Goal: Information Seeking & Learning: Learn about a topic

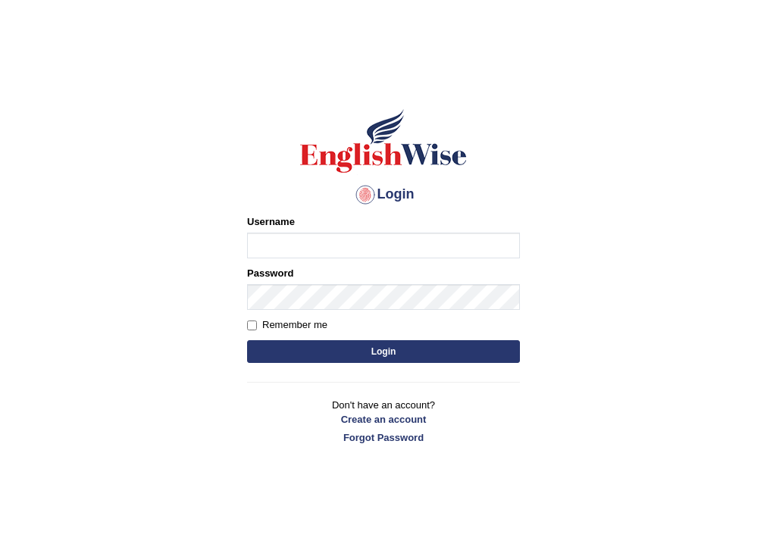
click at [351, 248] on input "Username" at bounding box center [383, 246] width 273 height 26
type input "mohammadelowaik_parramatta"
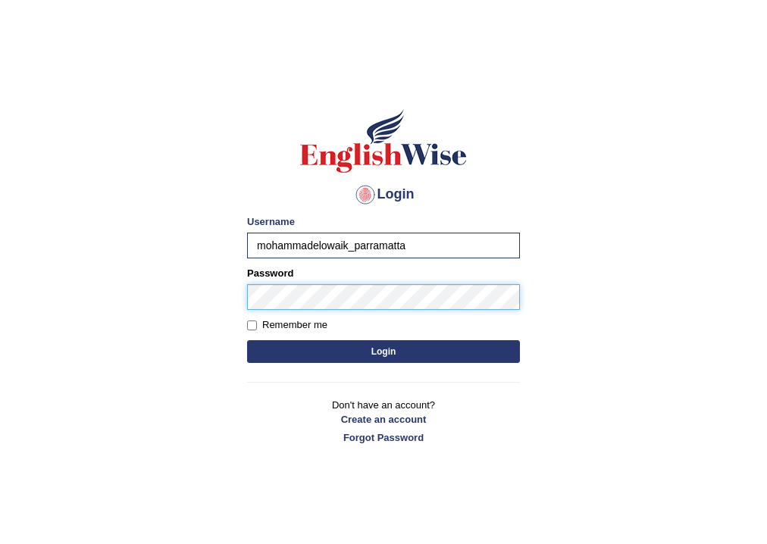
click at [247, 340] on button "Login" at bounding box center [383, 351] width 273 height 23
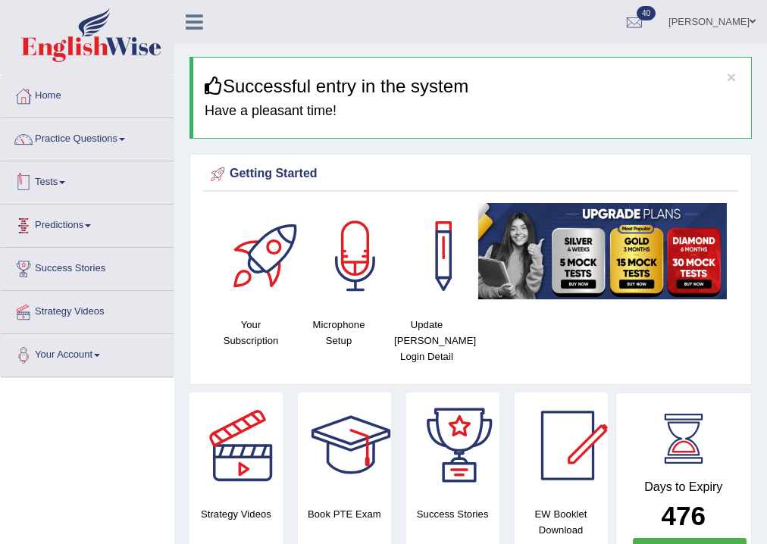
click at [61, 180] on link "Tests" at bounding box center [87, 180] width 173 height 38
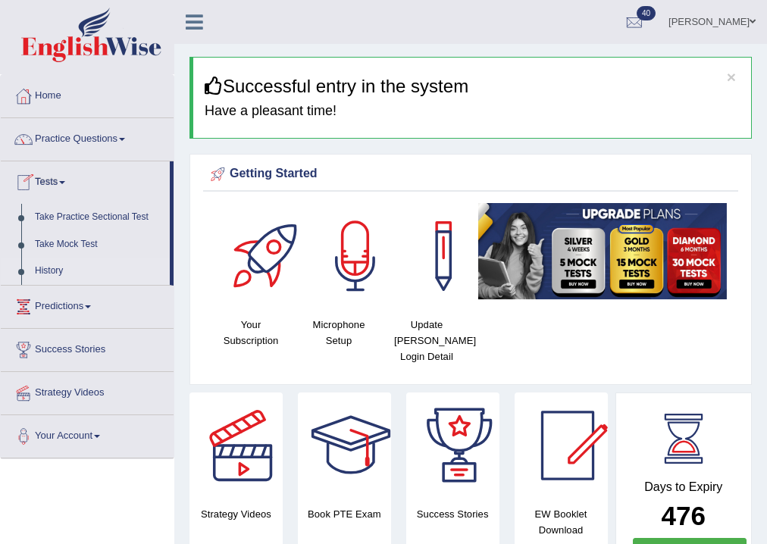
click at [53, 271] on link "History" at bounding box center [99, 271] width 142 height 27
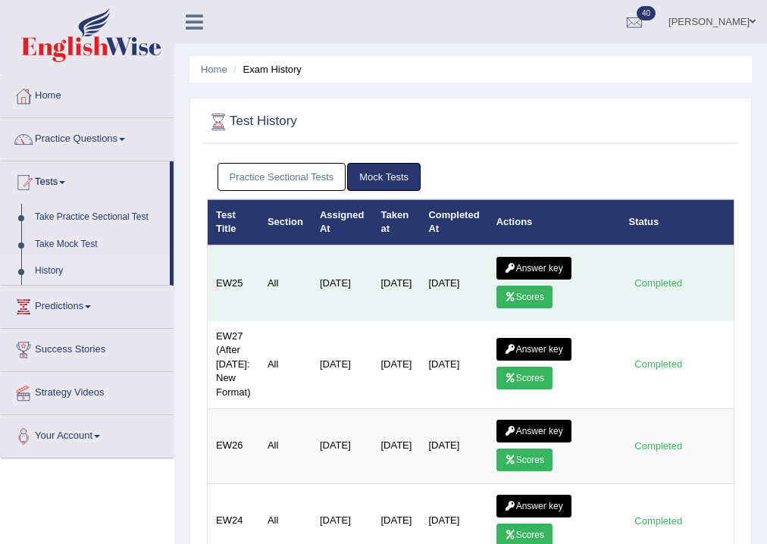
click at [535, 294] on link "Scores" at bounding box center [525, 297] width 56 height 23
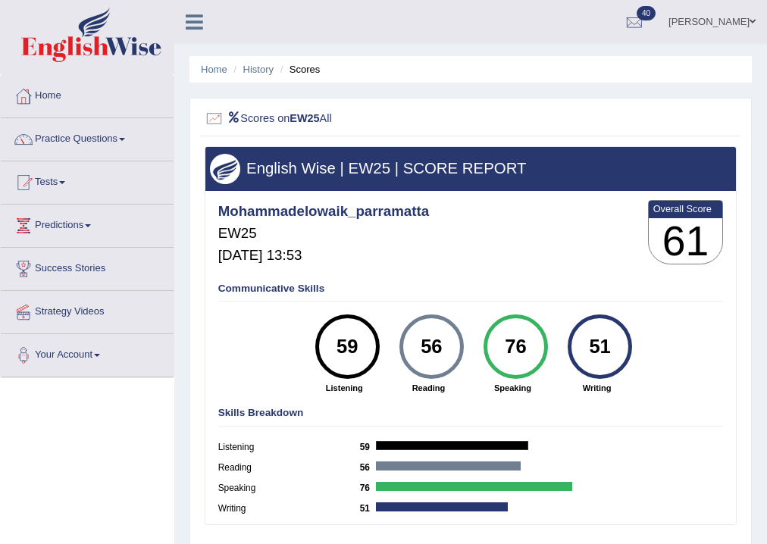
drag, startPoint x: 525, startPoint y: 340, endPoint x: 494, endPoint y: 340, distance: 30.3
click at [494, 340] on div "76" at bounding box center [515, 347] width 47 height 55
click at [570, 390] on strong "Writing" at bounding box center [597, 388] width 71 height 12
click at [249, 69] on link "History" at bounding box center [258, 69] width 30 height 11
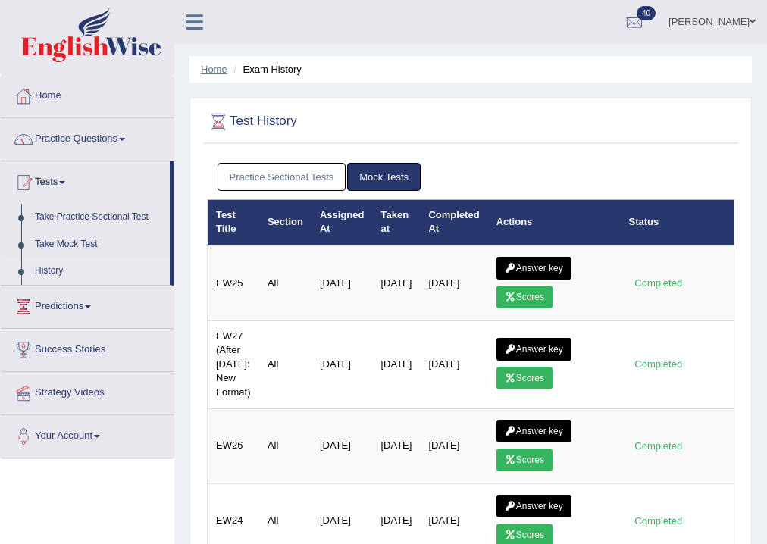
click at [212, 73] on link "Home" at bounding box center [214, 69] width 27 height 11
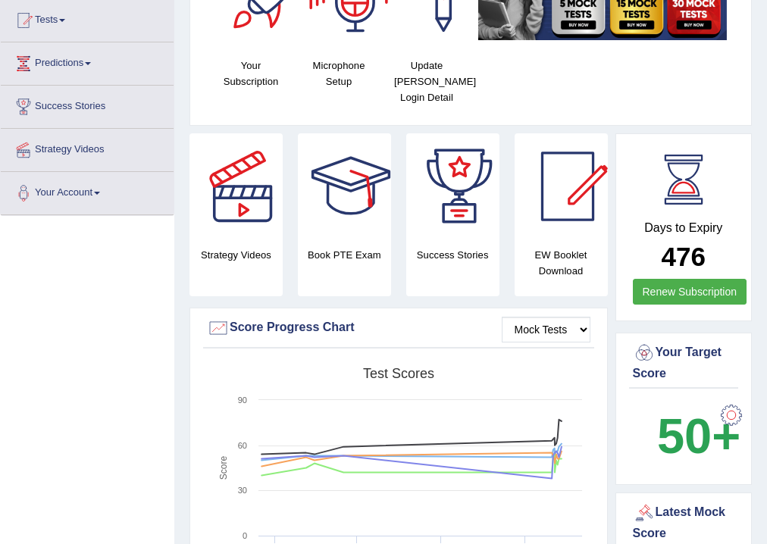
scroll to position [303, 0]
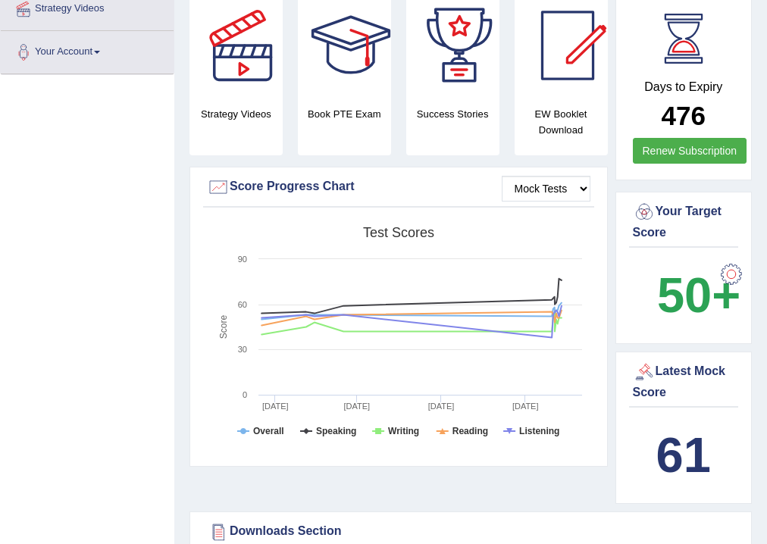
click at [732, 268] on div at bounding box center [731, 274] width 30 height 30
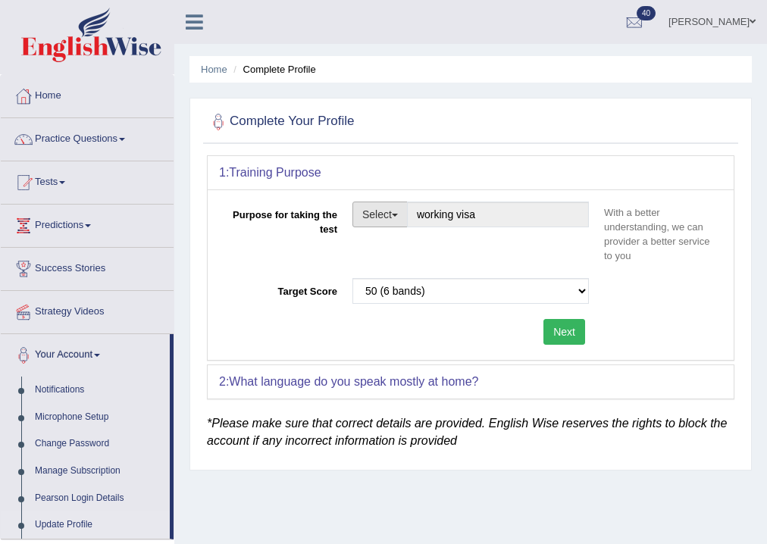
click at [386, 215] on button "Select" at bounding box center [379, 215] width 55 height 26
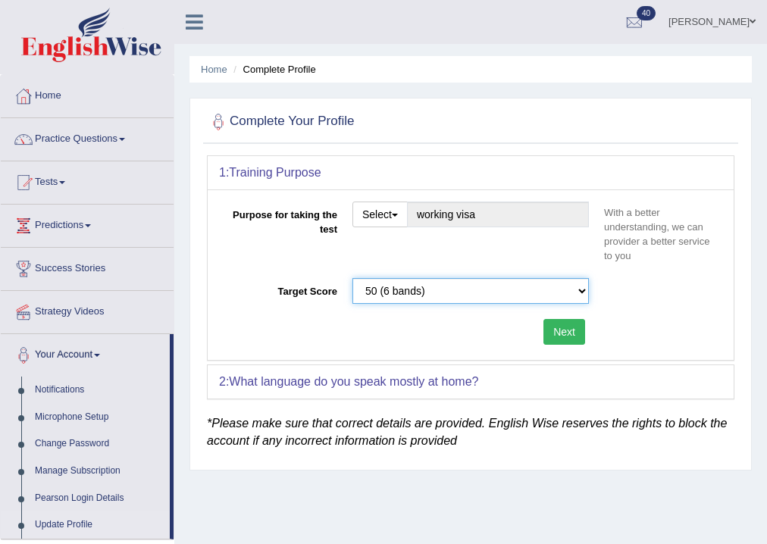
click at [559, 285] on select "Please select the correct value 50 (6 bands) 58 (6.5 bands) 65 (7 bands) 79 (8 …" at bounding box center [470, 291] width 237 height 26
click at [697, 290] on div "Target Score Please select the correct value 50 (6 bands) 58 (6.5 bands) 65 (7 …" at bounding box center [470, 294] width 503 height 33
click at [71, 49] on img at bounding box center [91, 35] width 140 height 55
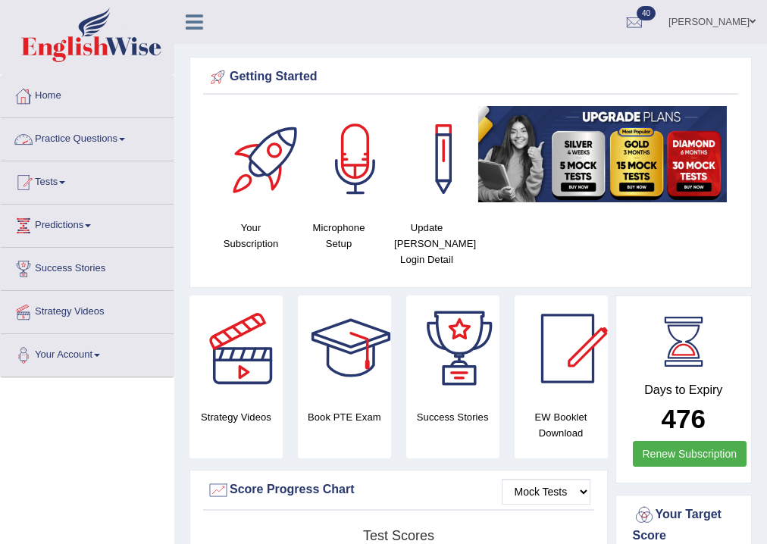
click at [111, 143] on link "Practice Questions" at bounding box center [87, 137] width 173 height 38
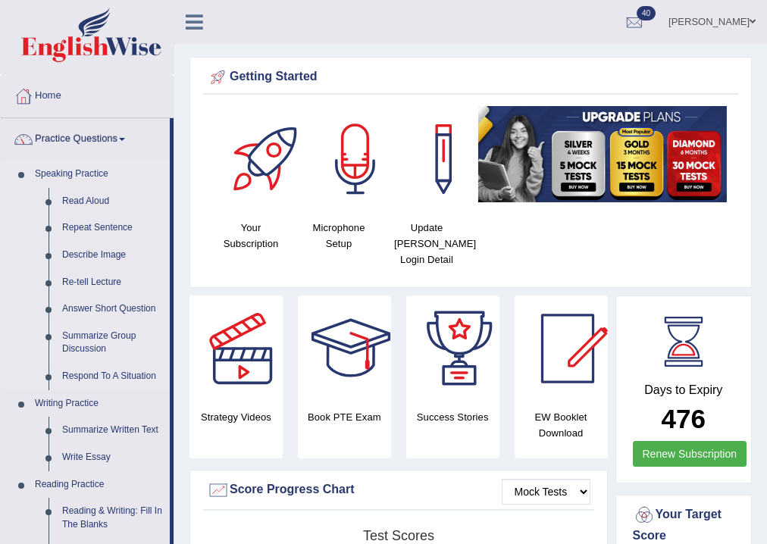
click at [98, 344] on link "Summarize Group Discussion" at bounding box center [112, 343] width 114 height 40
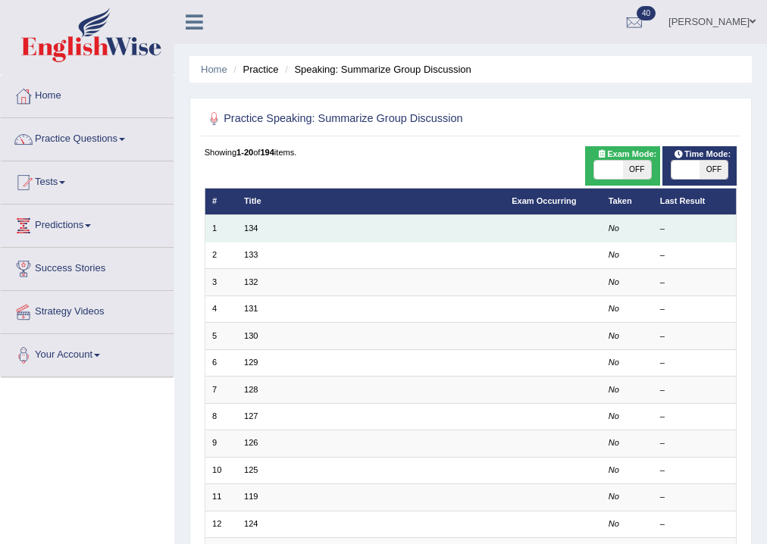
click at [241, 231] on td "134" at bounding box center [371, 228] width 268 height 27
click at [251, 230] on link "134" at bounding box center [251, 228] width 14 height 9
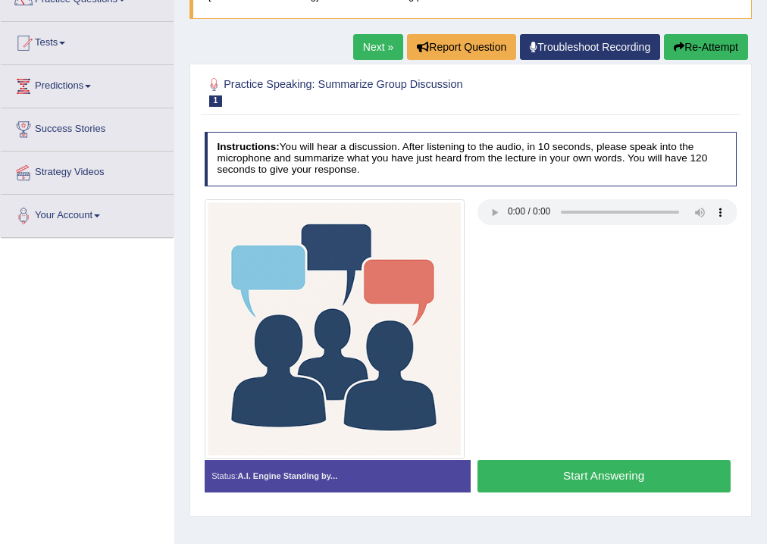
scroll to position [70, 0]
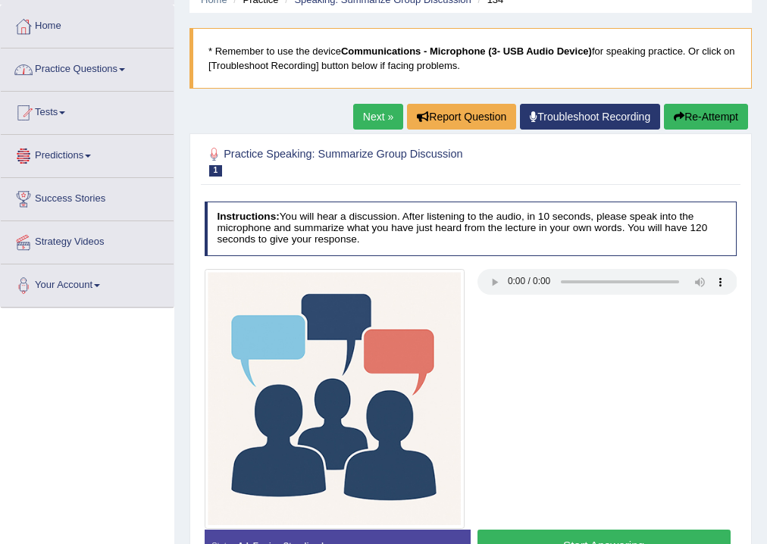
click at [77, 75] on link "Practice Questions" at bounding box center [87, 68] width 173 height 38
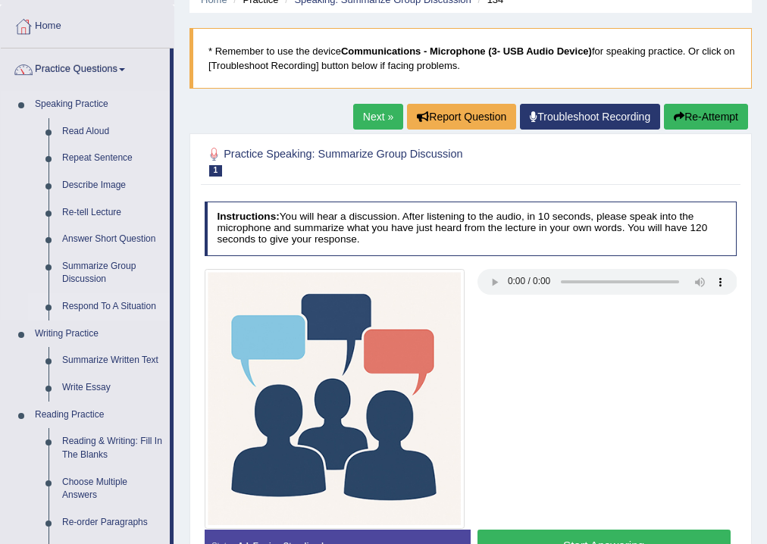
click at [100, 309] on link "Respond To A Situation" at bounding box center [112, 306] width 114 height 27
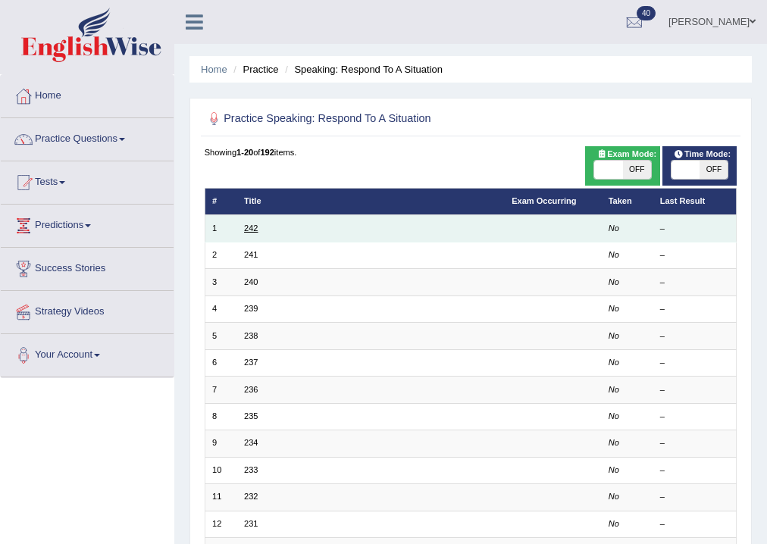
click at [253, 224] on link "242" at bounding box center [251, 228] width 14 height 9
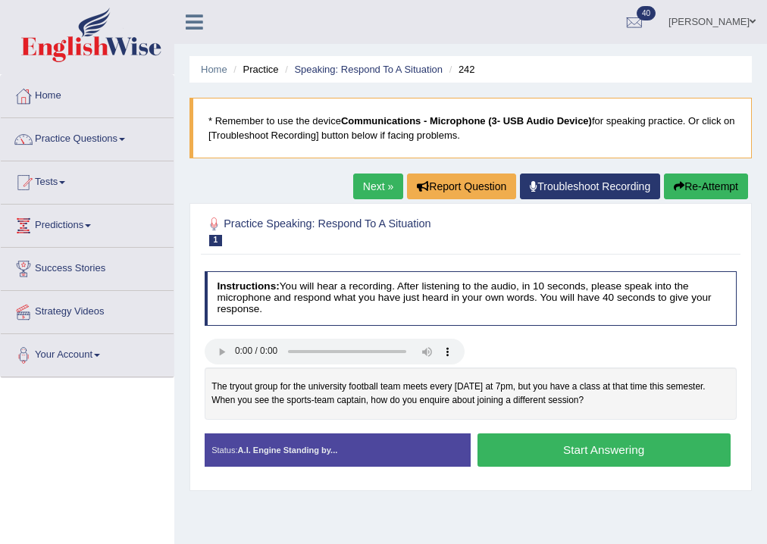
click at [747, 24] on link "[PERSON_NAME]" at bounding box center [712, 19] width 110 height 39
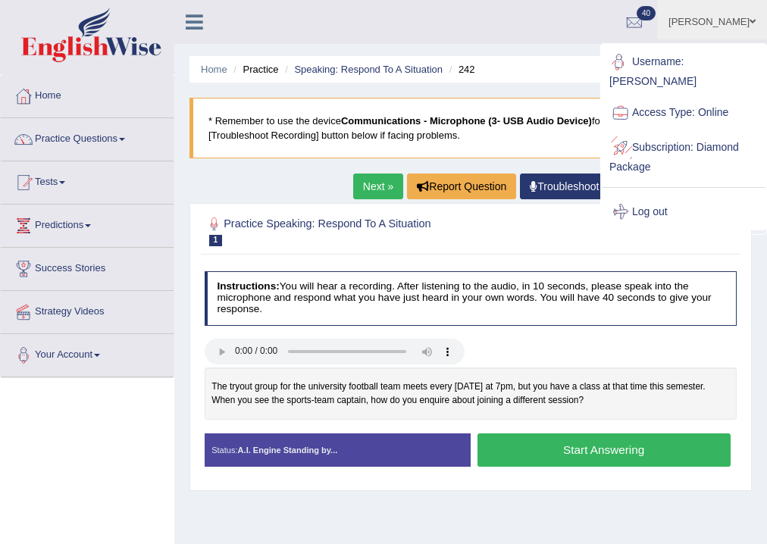
click at [665, 214] on link "Log out" at bounding box center [684, 212] width 164 height 35
